Goal: Information Seeking & Learning: Learn about a topic

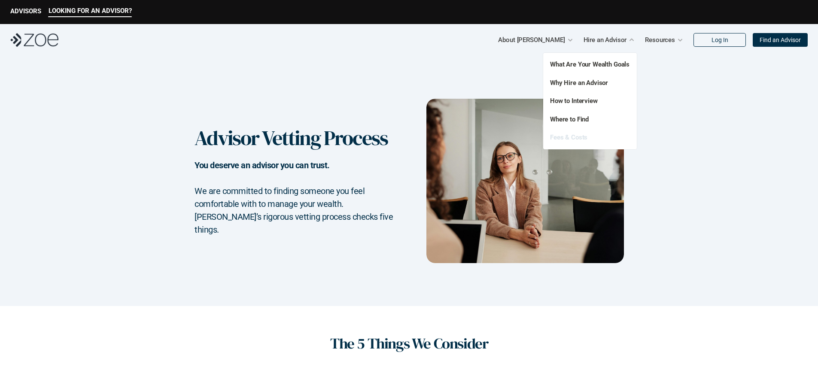
click at [585, 135] on link "Fees & Costs" at bounding box center [568, 138] width 37 height 8
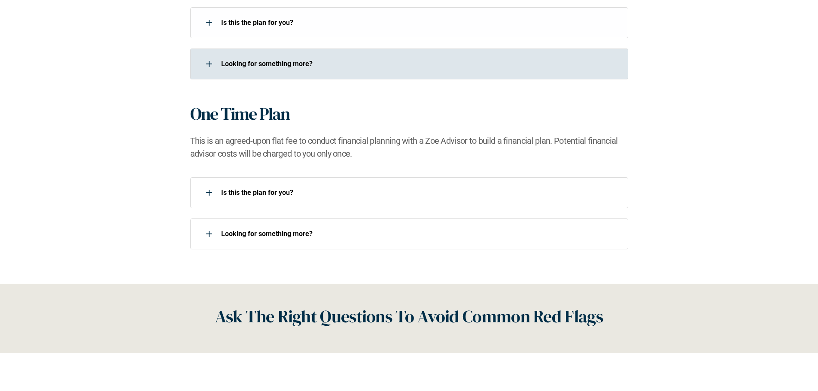
scroll to position [859, 0]
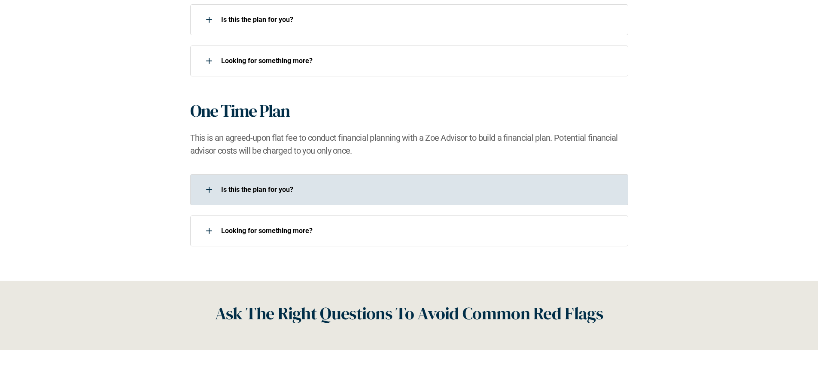
click at [360, 198] on div "Is this the plan for you?​" at bounding box center [409, 189] width 438 height 31
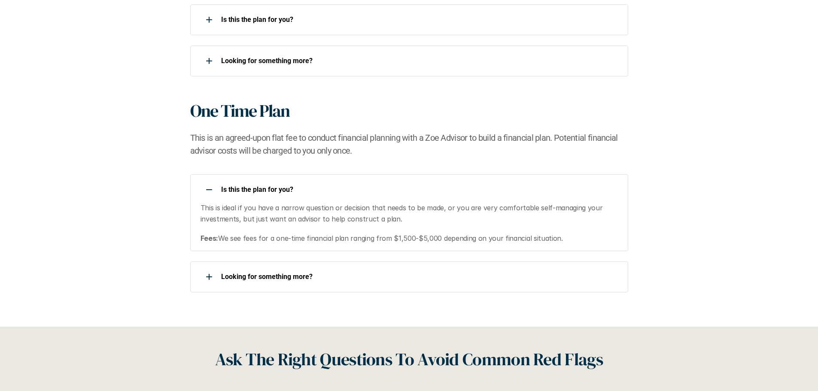
click at [353, 189] on p "Is this the plan for you?​" at bounding box center [419, 190] width 396 height 8
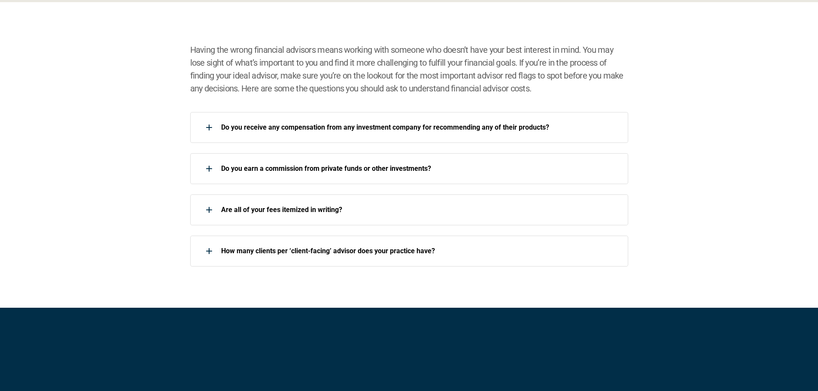
scroll to position [1203, 0]
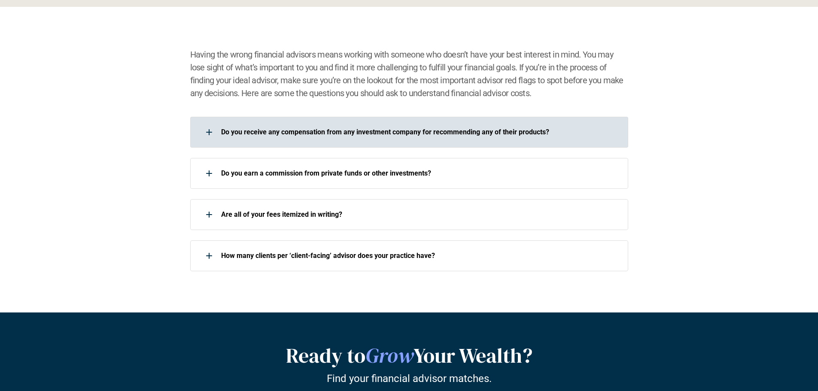
click at [391, 139] on div "Do you receive any compensation from any investment company for recommending an…" at bounding box center [403, 132] width 427 height 17
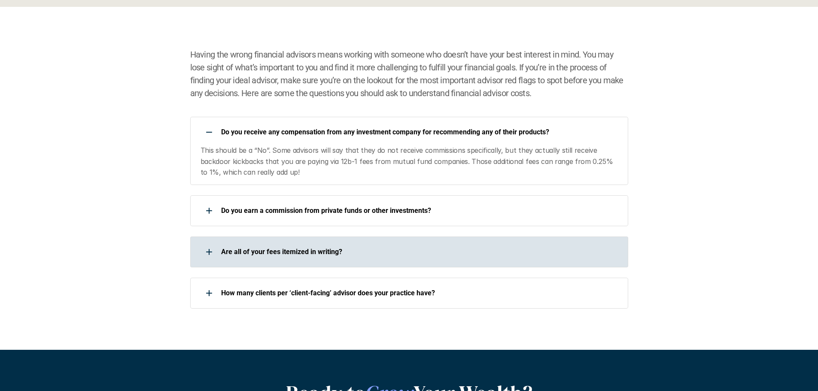
click at [406, 253] on p "Are all of your fees itemized in writing?" at bounding box center [419, 252] width 396 height 8
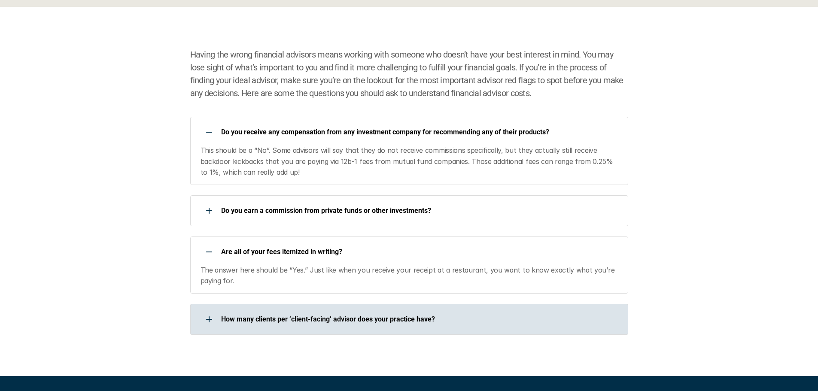
click at [380, 322] on p "How many clients per ‘client-facing’ advisor does your practice have?" at bounding box center [419, 319] width 396 height 8
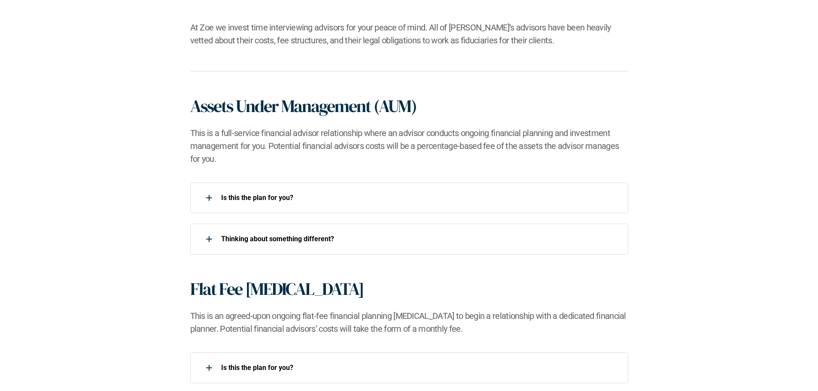
scroll to position [516, 0]
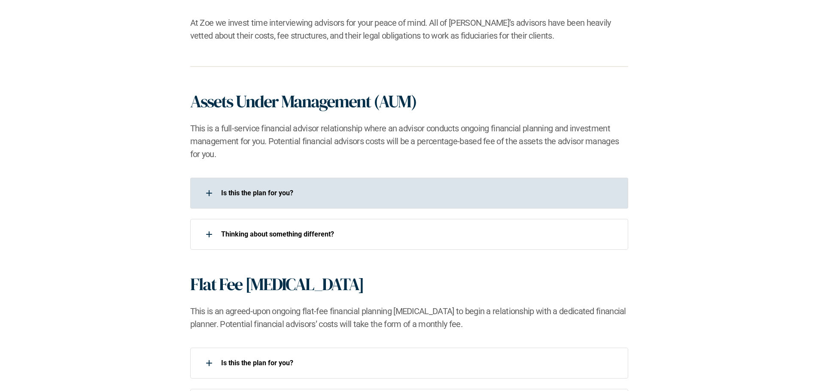
click at [378, 187] on div "Is this the plan for you?​" at bounding box center [403, 193] width 427 height 17
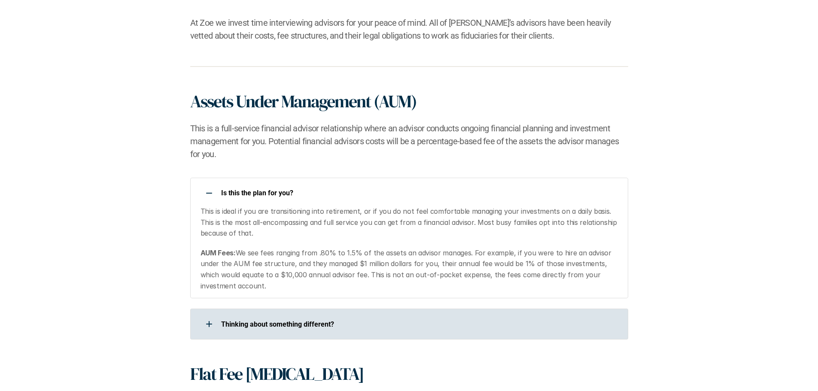
click at [433, 319] on div "​Thinking about something different?​" at bounding box center [403, 324] width 427 height 17
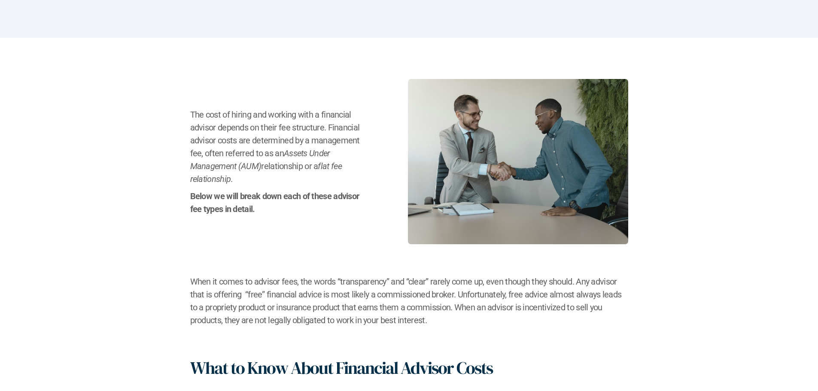
scroll to position [0, 0]
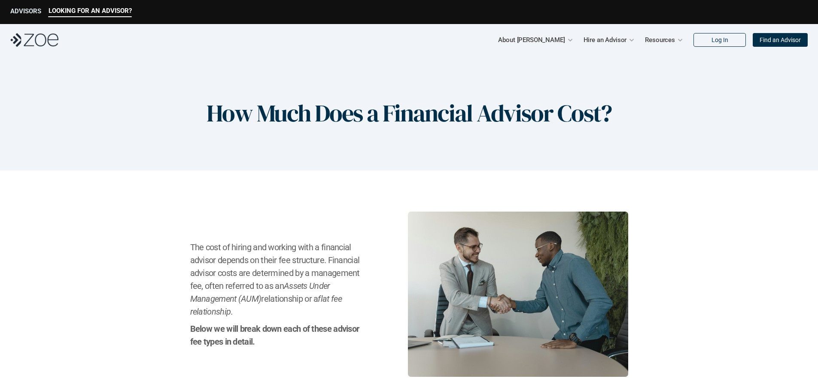
click at [23, 11] on p "ADVISORS" at bounding box center [25, 11] width 31 height 8
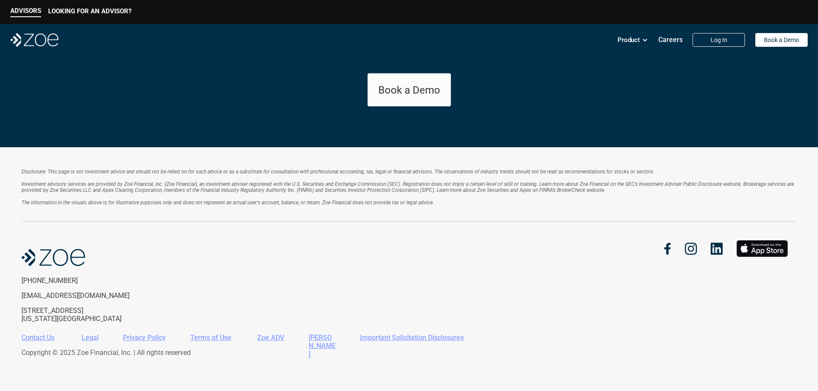
scroll to position [1620, 0]
click at [40, 44] on img at bounding box center [34, 40] width 48 height 14
